Goal: Information Seeking & Learning: Learn about a topic

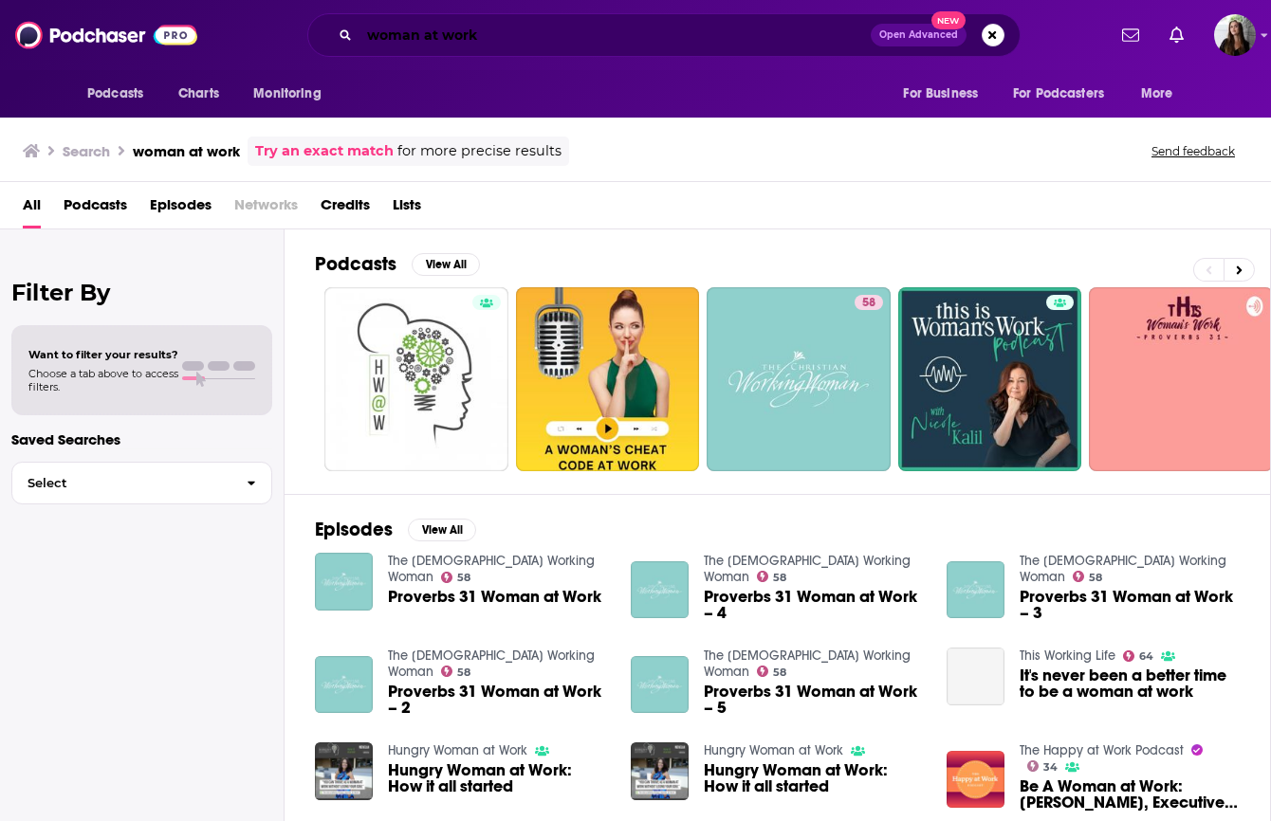
click at [527, 25] on input "woman at work" at bounding box center [614, 35] width 511 height 30
click at [528, 25] on input "woman at work" at bounding box center [614, 35] width 511 height 30
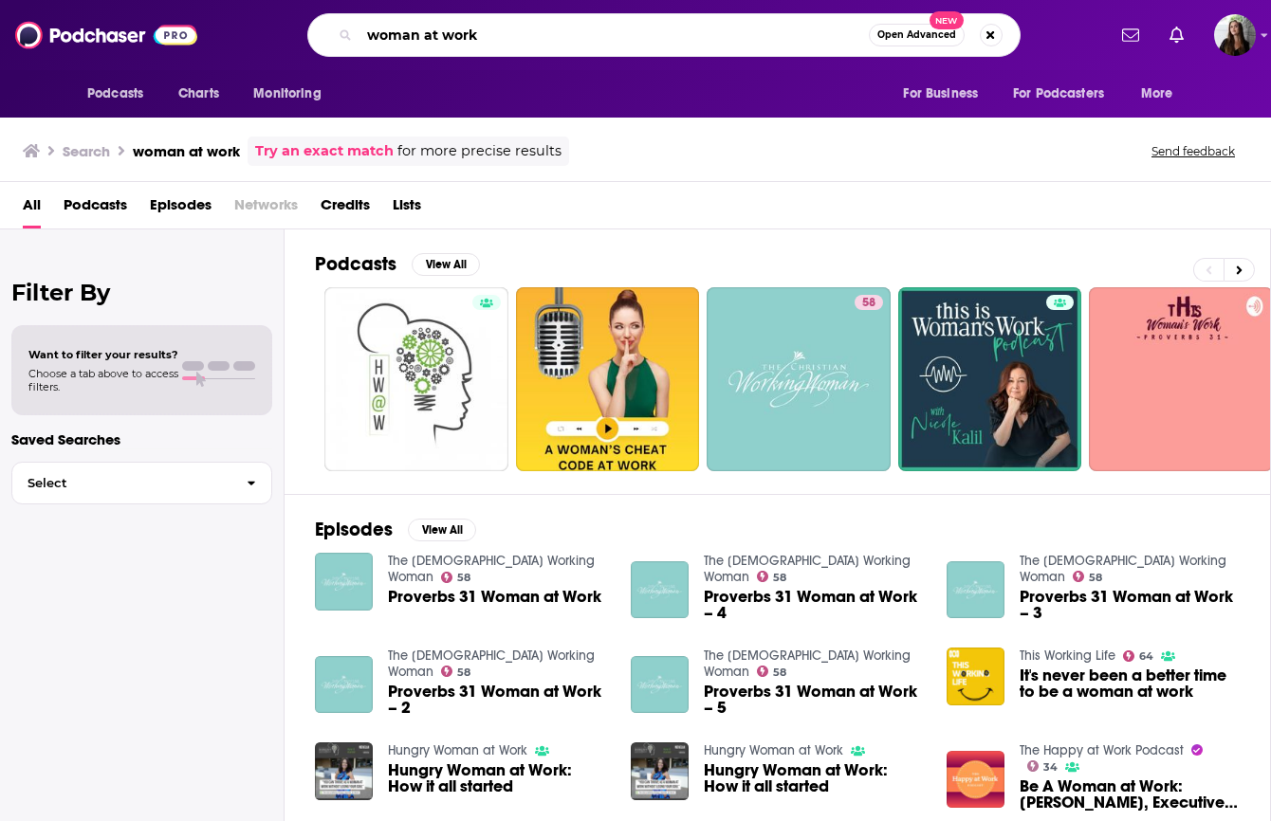
click at [527, 25] on input "woman at work" at bounding box center [613, 35] width 509 height 30
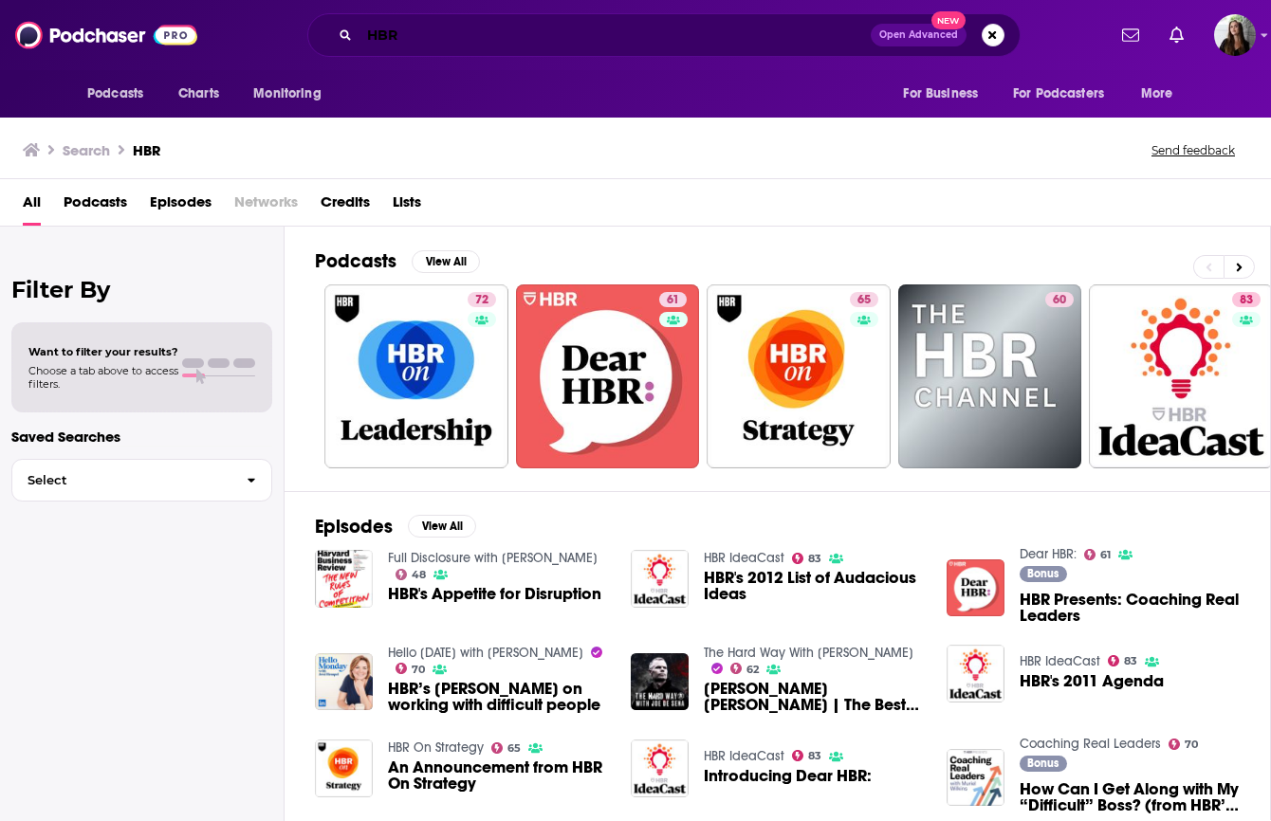
click at [429, 46] on input "HBR" at bounding box center [614, 35] width 511 height 30
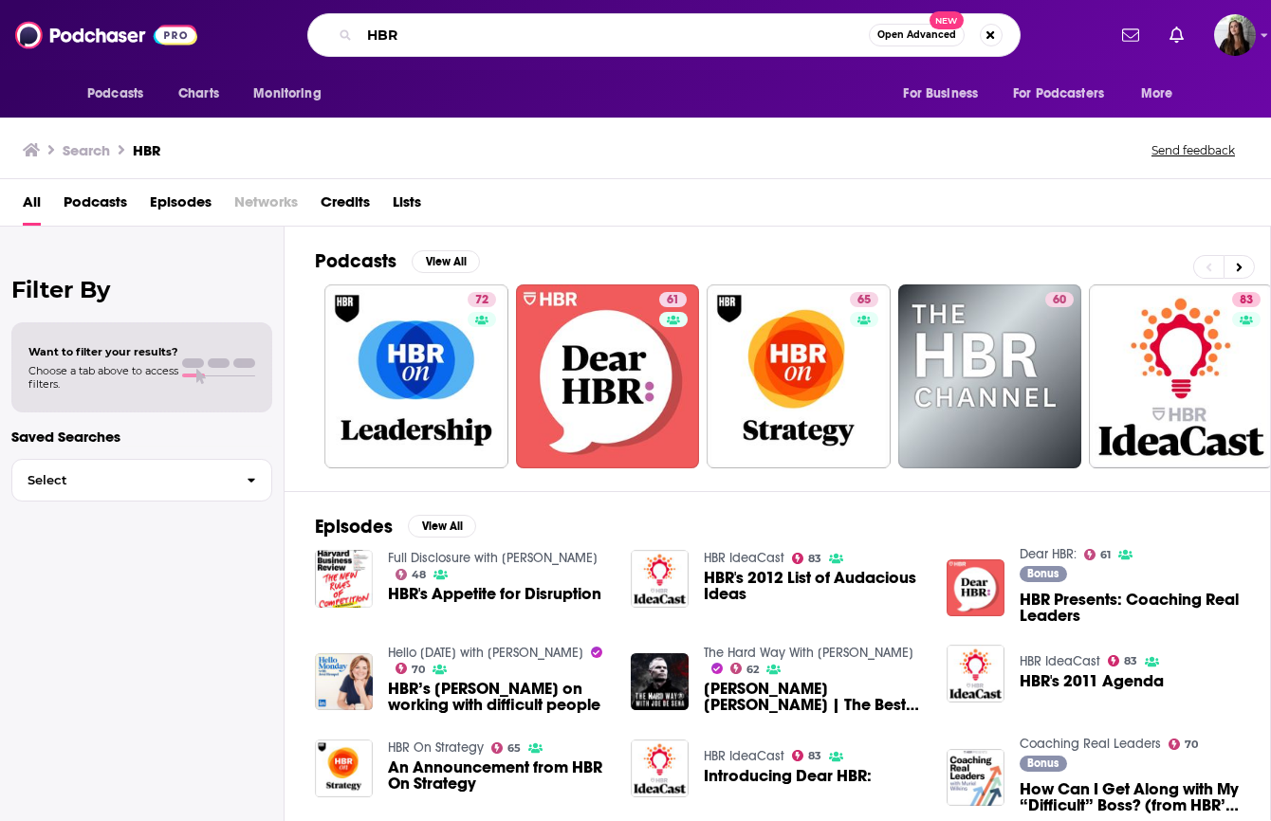
click at [429, 46] on input "HBR" at bounding box center [613, 35] width 509 height 30
click at [428, 46] on input "HBR" at bounding box center [613, 35] width 509 height 30
type input "women at work"
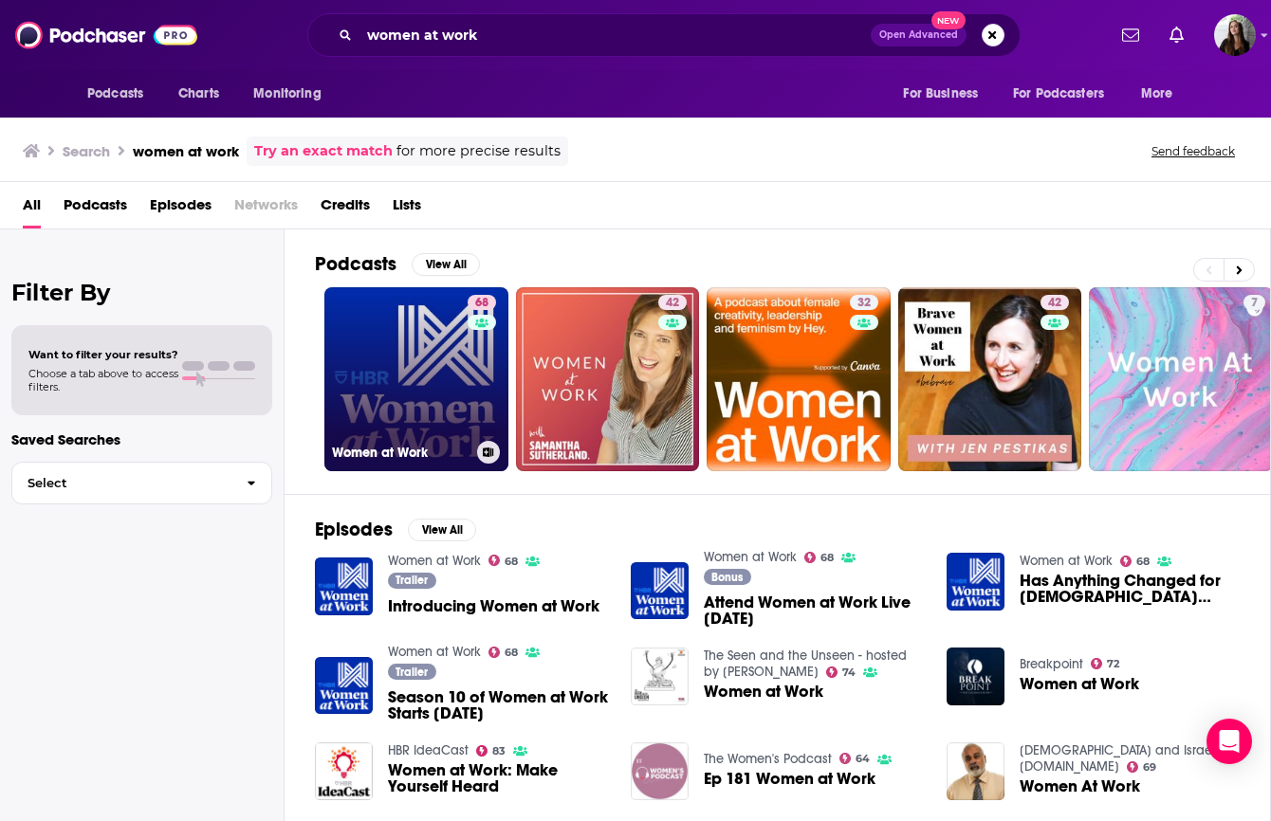
click at [416, 380] on link "68 Women at Work" at bounding box center [416, 379] width 184 height 184
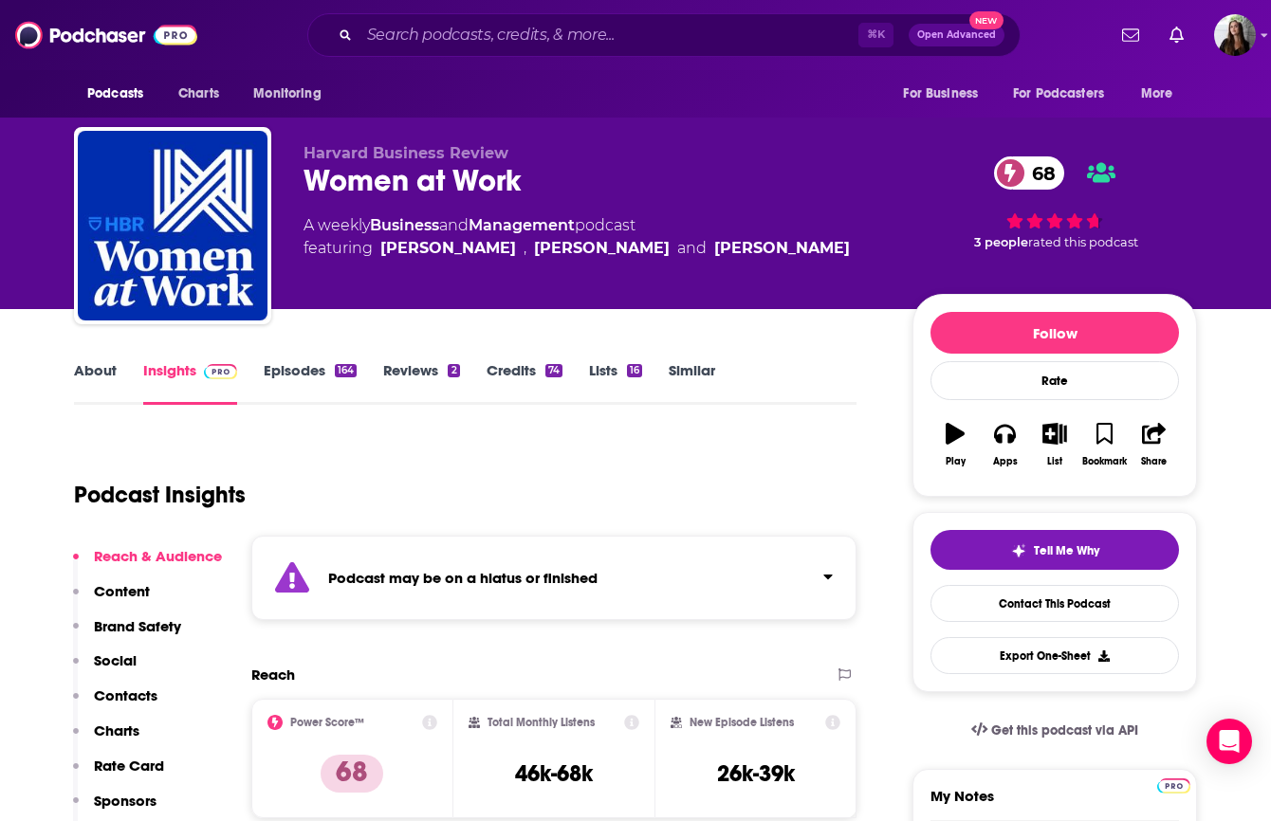
click at [285, 367] on link "Episodes 164" at bounding box center [310, 383] width 93 height 44
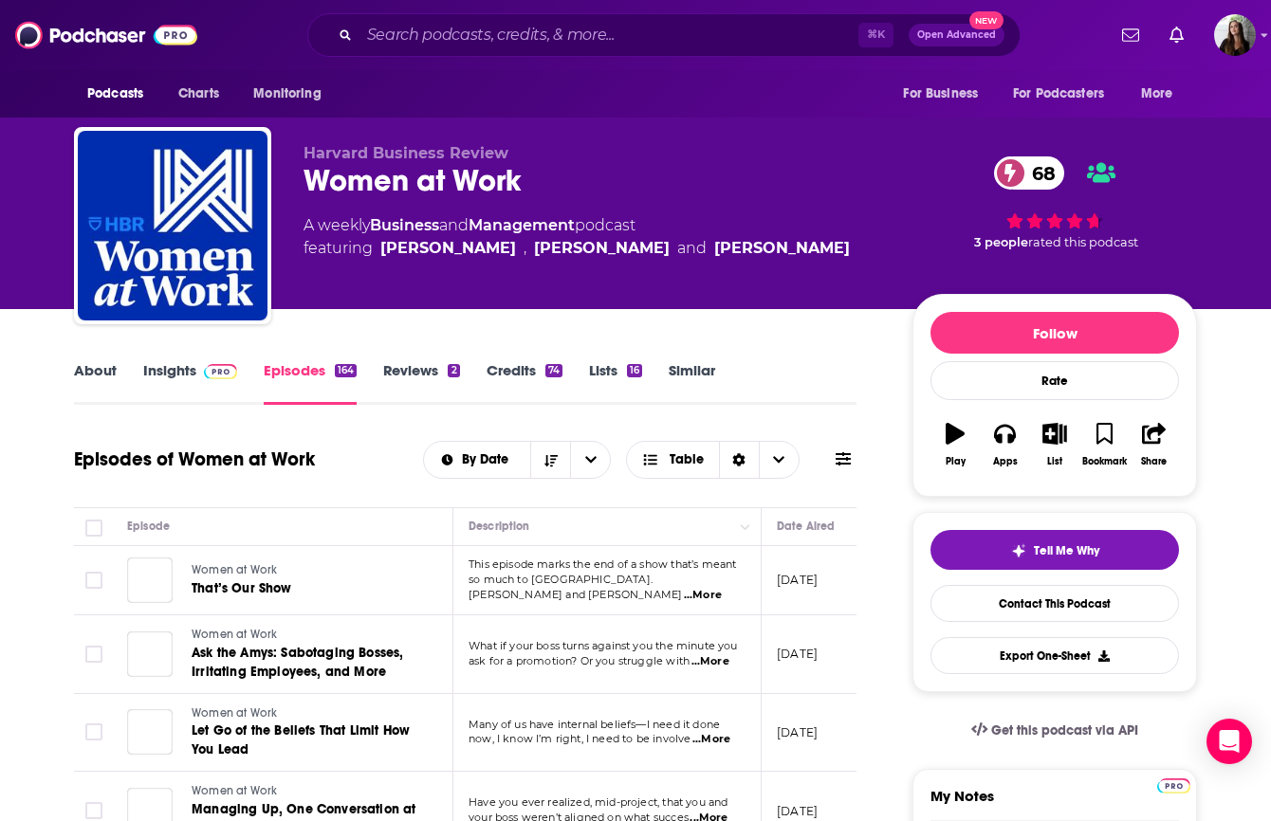
scroll to position [241, 0]
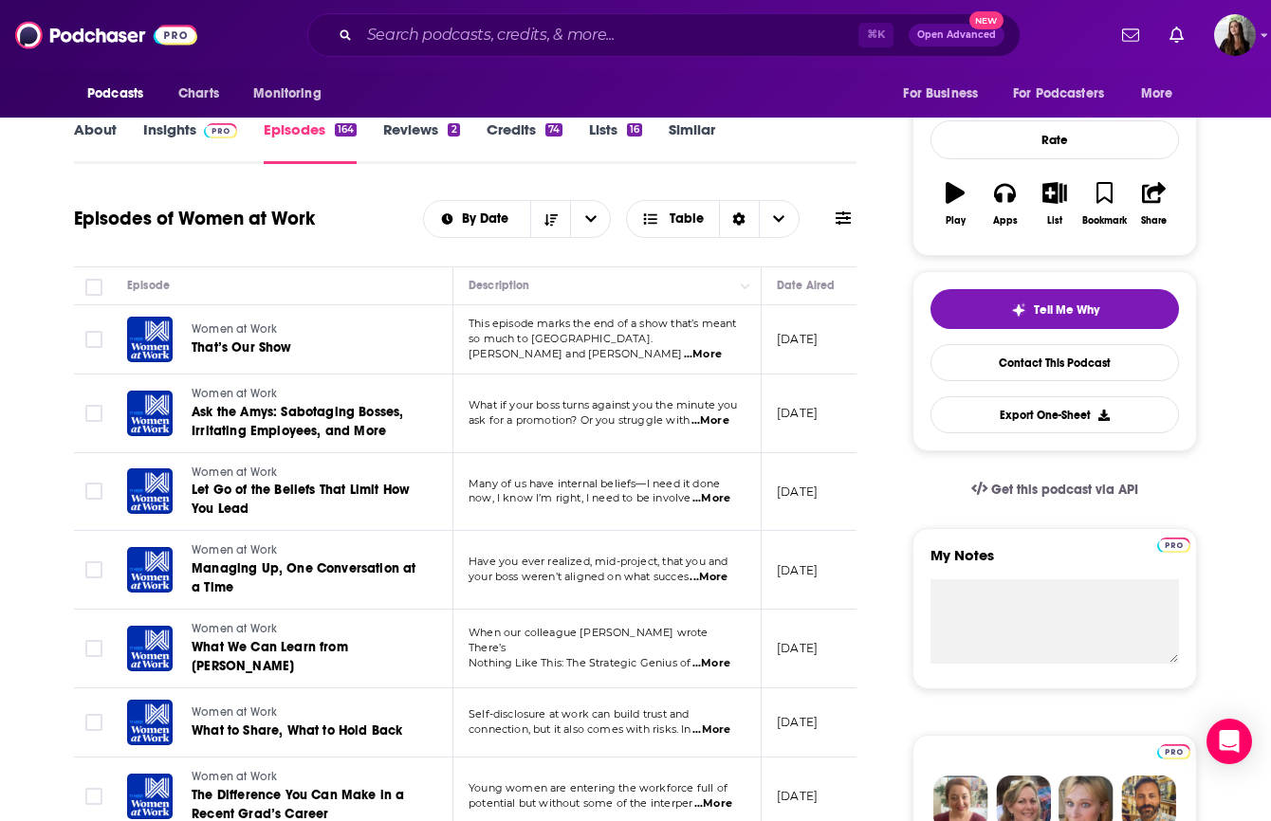
click at [713, 347] on span "...More" at bounding box center [703, 354] width 38 height 15
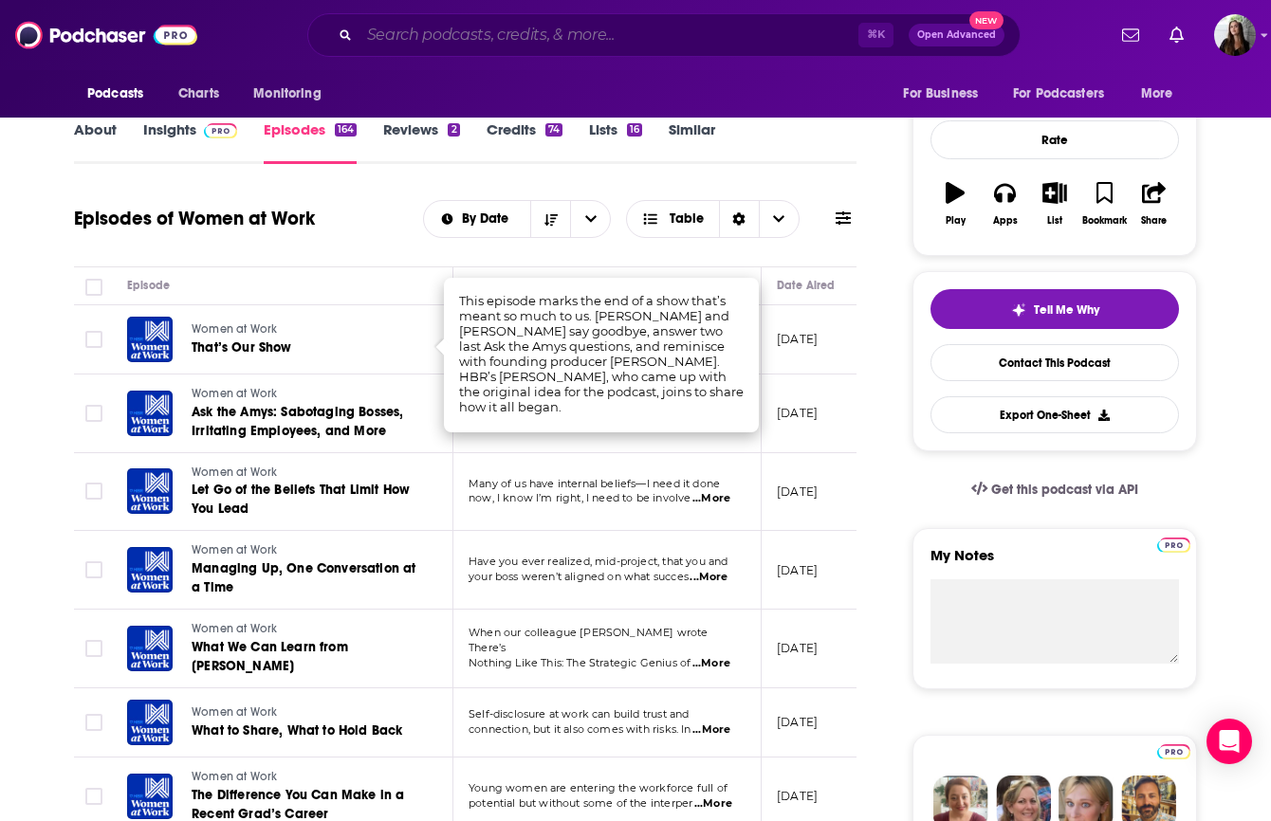
click at [723, 45] on input "Search podcasts, credits, & more..." at bounding box center [608, 35] width 499 height 30
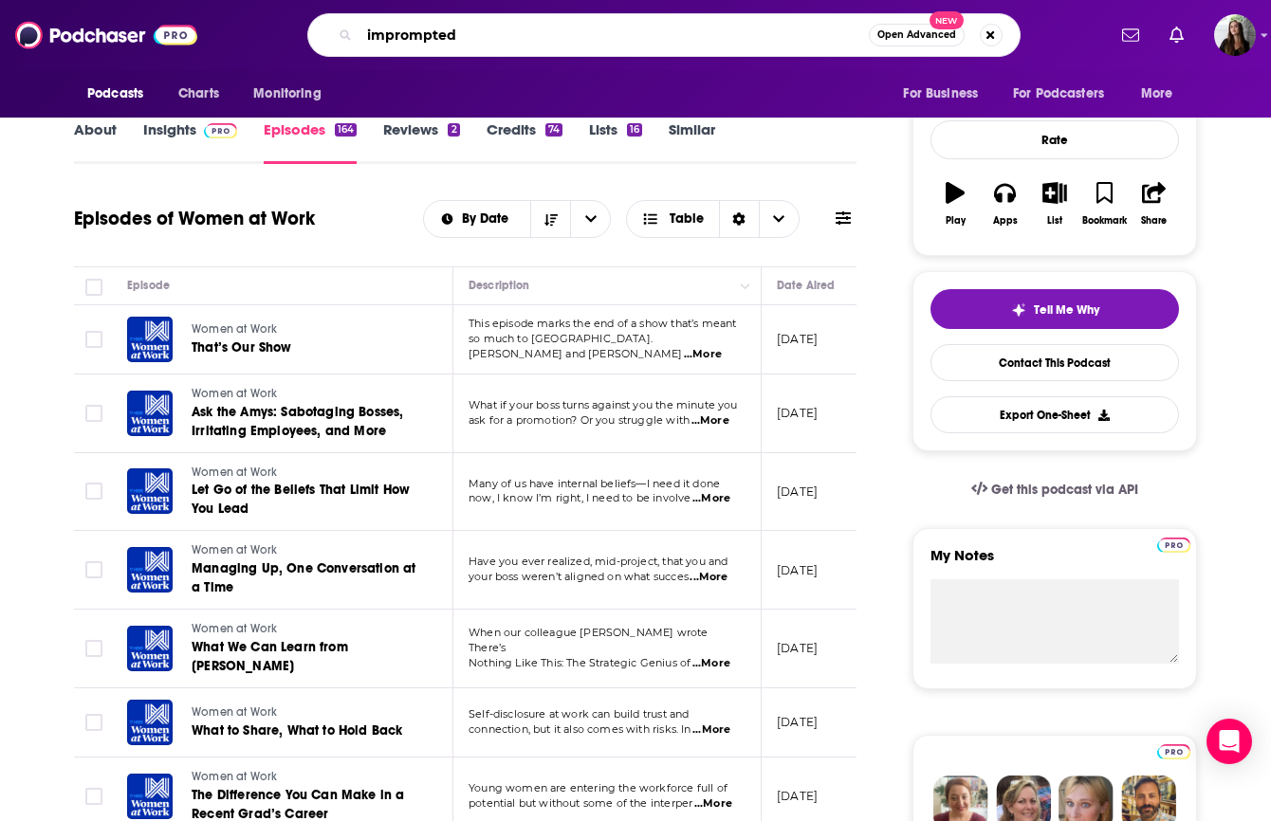
type input "imprompted"
